Goal: Navigation & Orientation: Find specific page/section

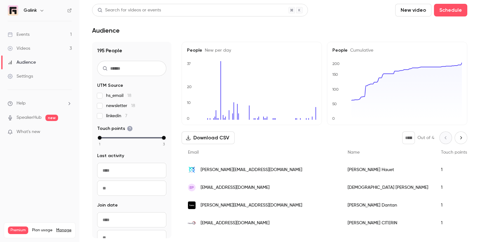
click at [44, 36] on link "Events 1" at bounding box center [39, 35] width 79 height 14
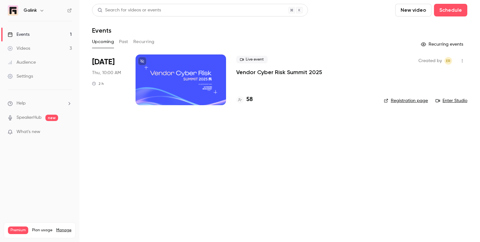
click at [73, 35] on link "Events 1" at bounding box center [39, 35] width 79 height 14
click at [49, 33] on link "Events 1" at bounding box center [39, 35] width 79 height 14
